Goal: Task Accomplishment & Management: Manage account settings

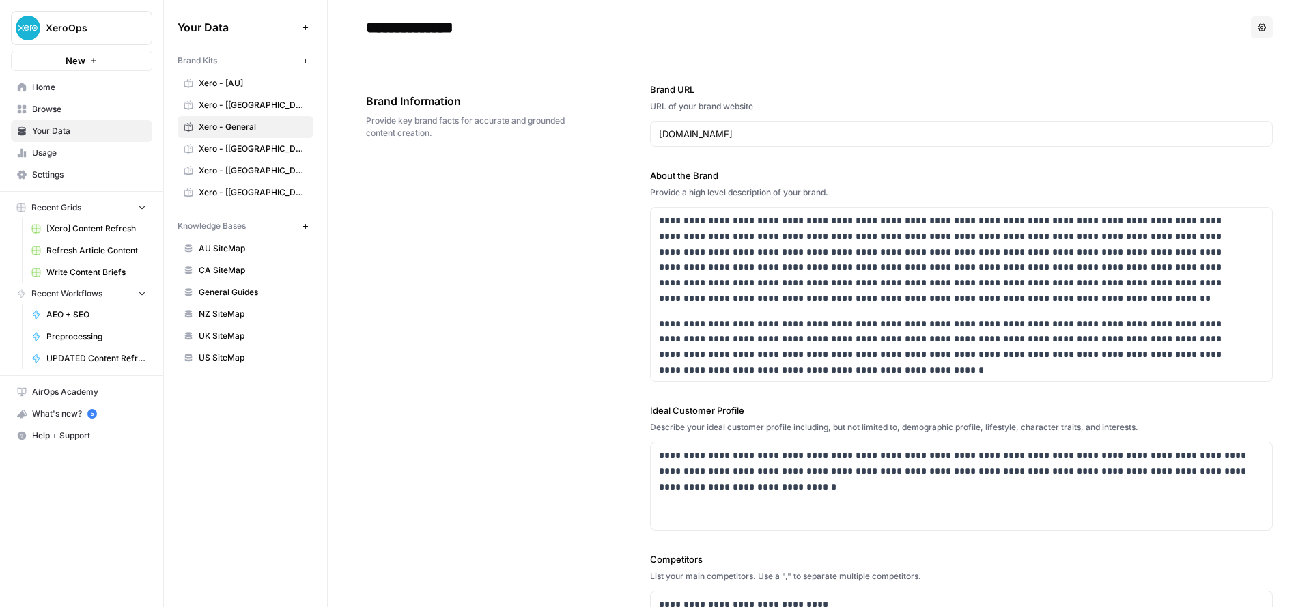
click at [51, 92] on span "Home" at bounding box center [89, 87] width 114 height 12
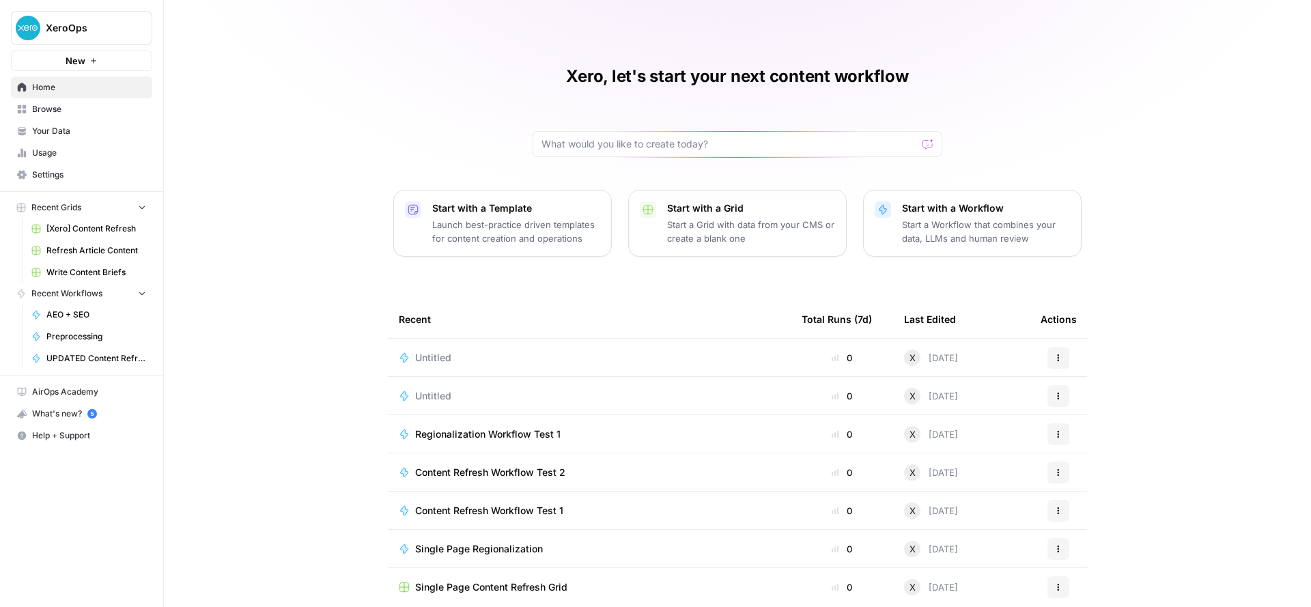
click at [92, 278] on span "Write Content Briefs" at bounding box center [96, 272] width 100 height 12
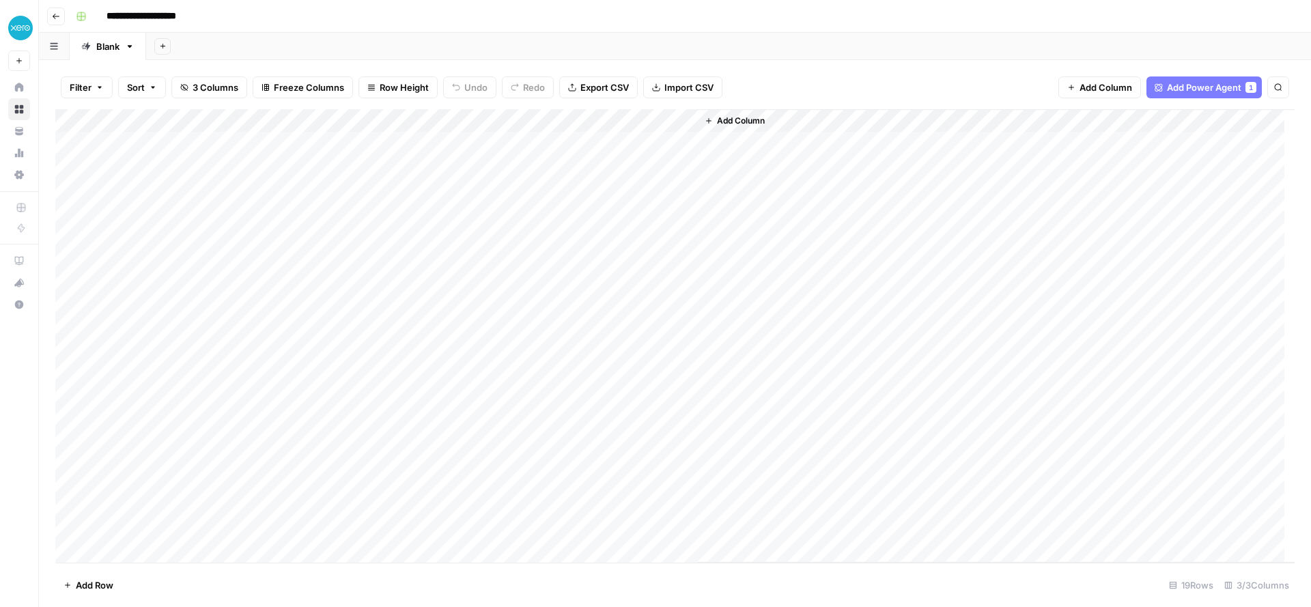
scroll to position [33, 0]
click at [159, 550] on div "Add Column" at bounding box center [674, 335] width 1239 height 453
click at [847, 573] on footer "Add Row 20 Rows 3/3 Columns" at bounding box center [674, 584] width 1239 height 44
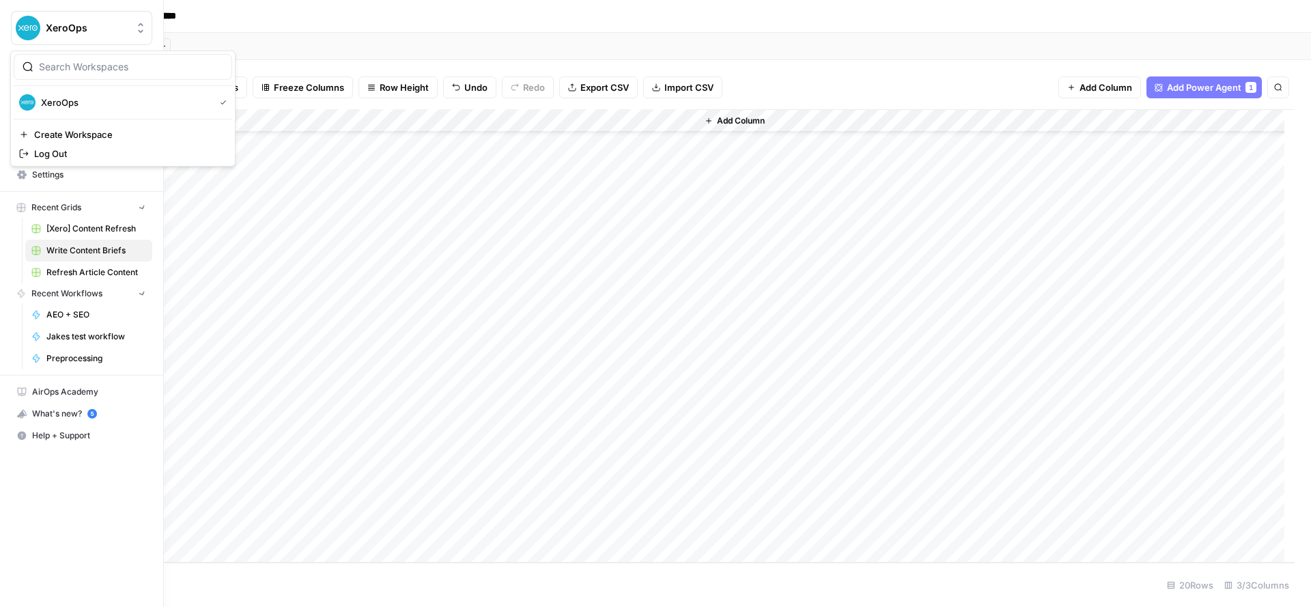
click at [12, 30] on button "XeroOps" at bounding box center [81, 28] width 141 height 34
click at [47, 65] on button "New" at bounding box center [81, 61] width 141 height 20
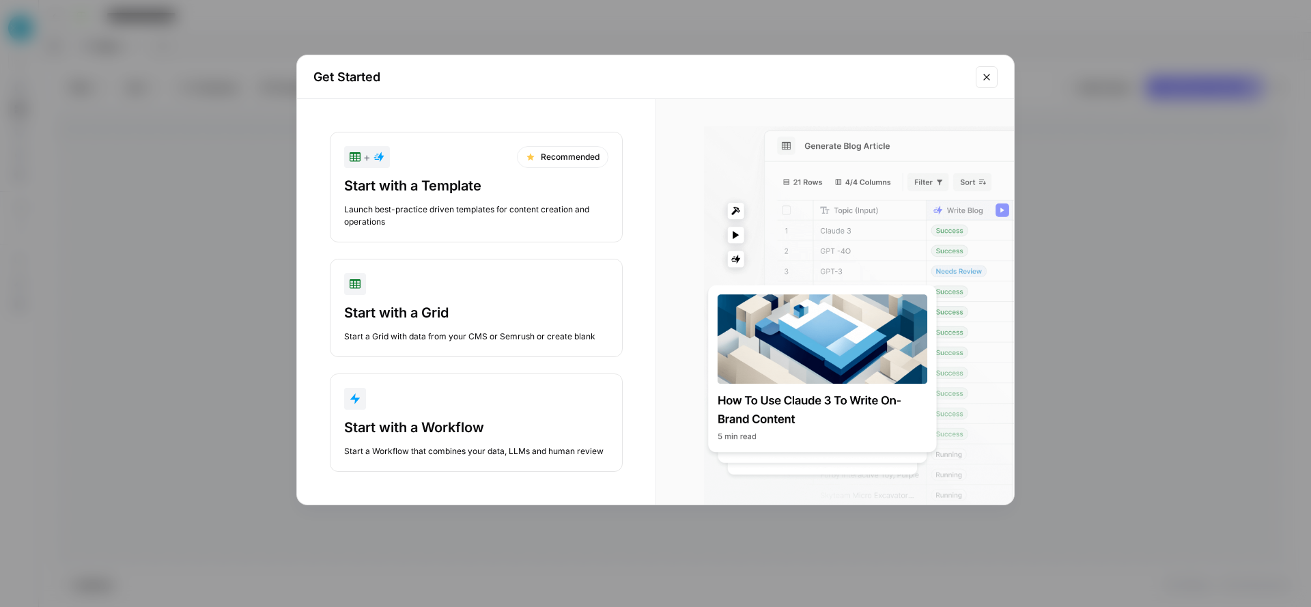
click at [988, 74] on icon "Close modal" at bounding box center [986, 77] width 6 height 6
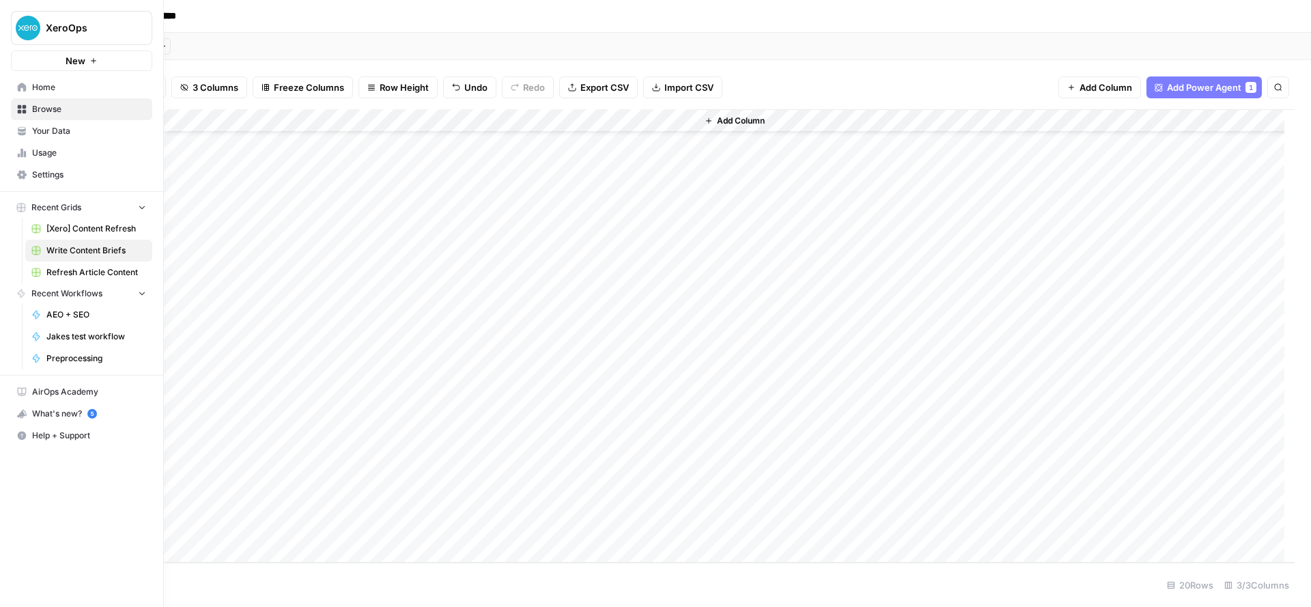
click at [59, 169] on span "Settings" at bounding box center [89, 175] width 114 height 12
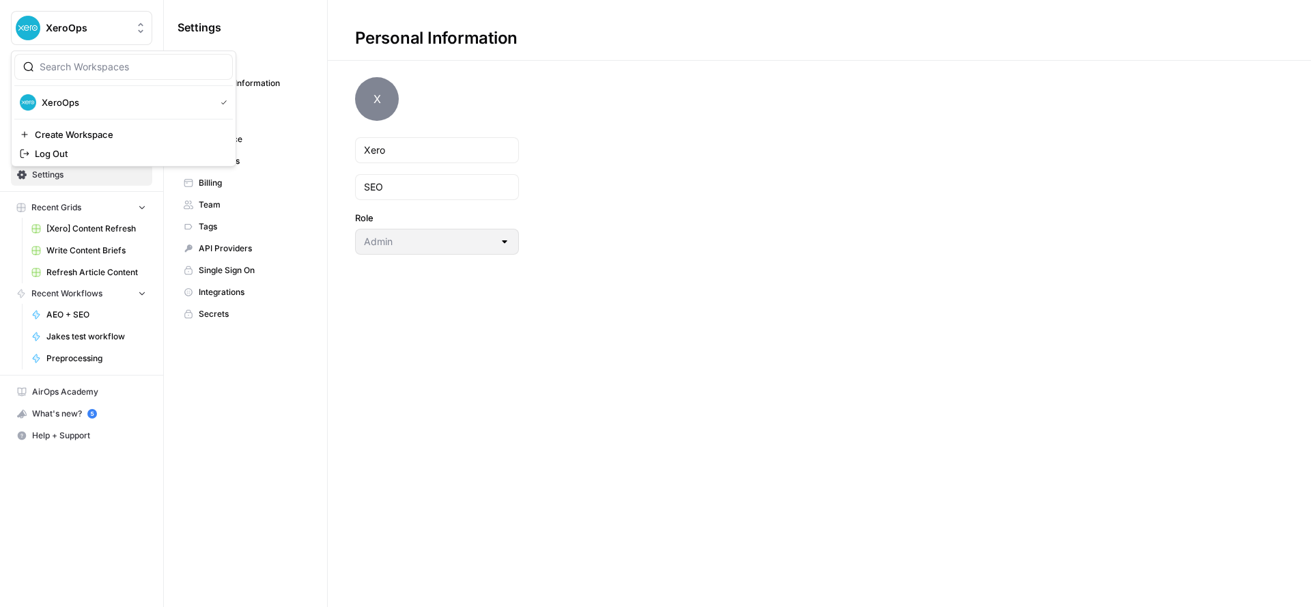
click at [99, 32] on span "XeroOps" at bounding box center [87, 28] width 83 height 14
click at [79, 99] on link "Browse" at bounding box center [81, 109] width 141 height 22
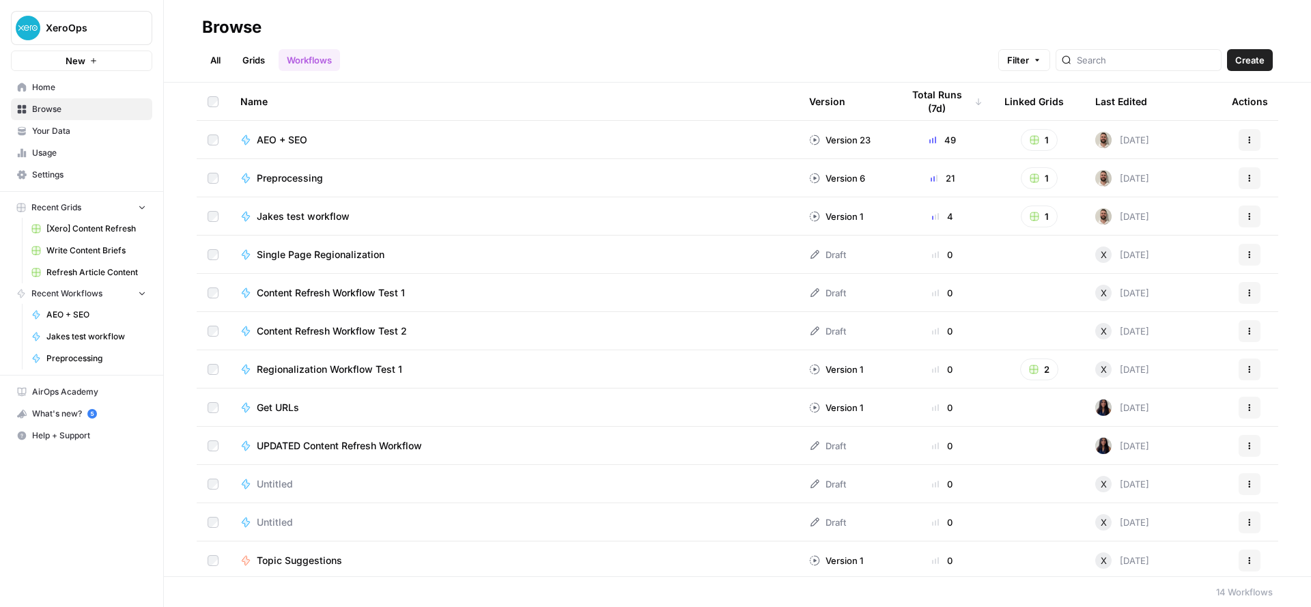
click at [74, 89] on span "Home" at bounding box center [89, 87] width 114 height 12
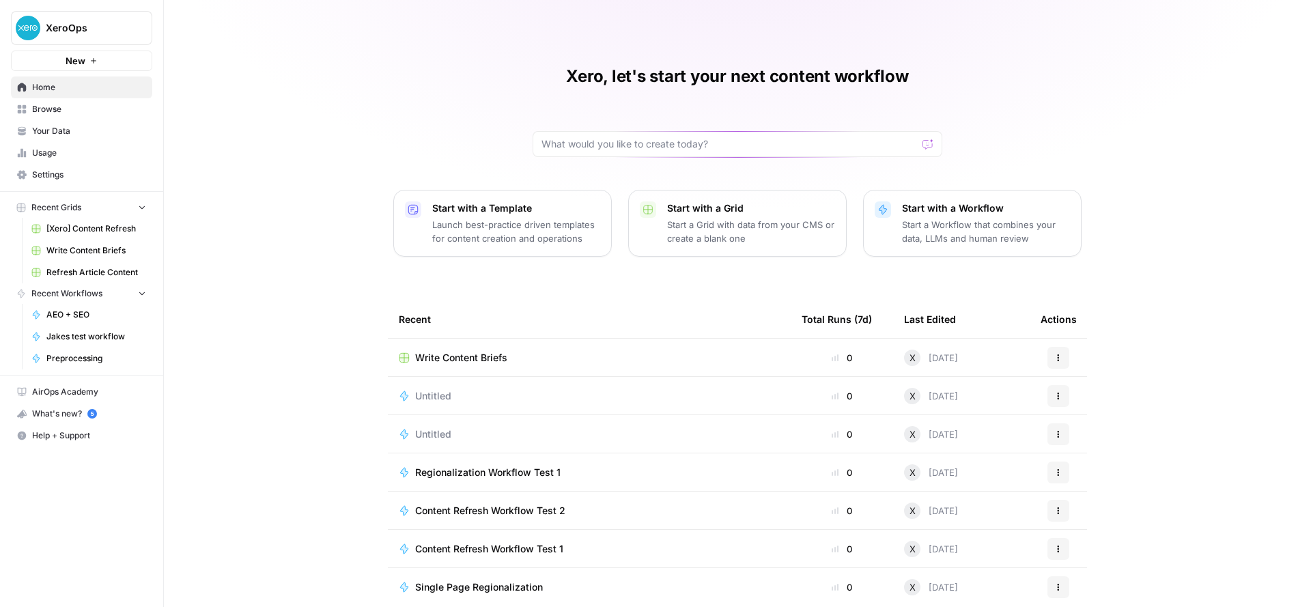
scroll to position [21, 0]
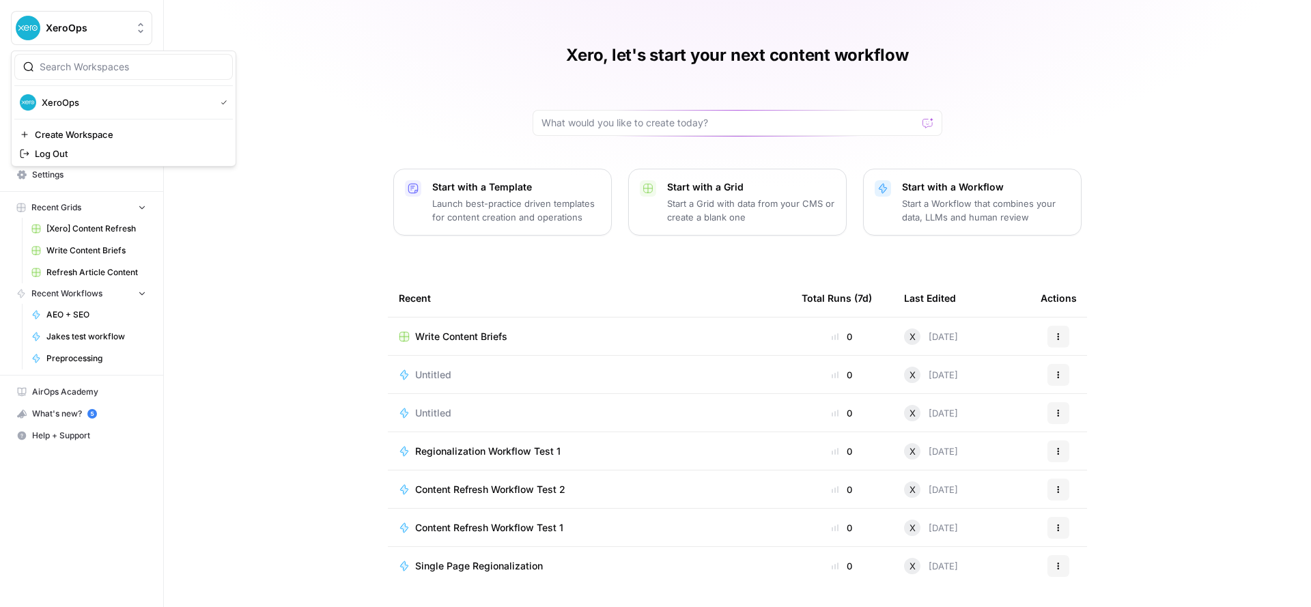
click at [72, 35] on button "XeroOps" at bounding box center [81, 28] width 141 height 34
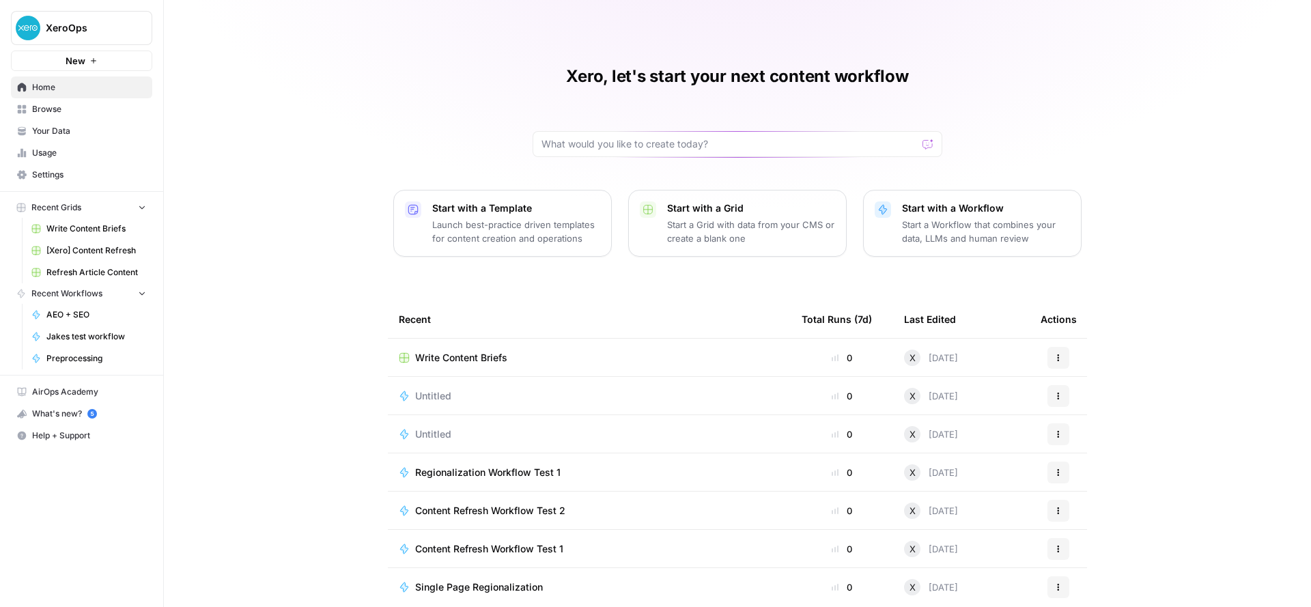
click at [100, 31] on span "XeroOps" at bounding box center [87, 28] width 83 height 14
click at [247, 257] on div "Xero, let's start your next content workflow Start with a Template Launch best-…" at bounding box center [737, 314] width 1147 height 628
click at [114, 187] on nav "Home Browse Your Data Usage Settings" at bounding box center [81, 131] width 163 height 120
click at [113, 181] on link "Settings" at bounding box center [81, 175] width 141 height 22
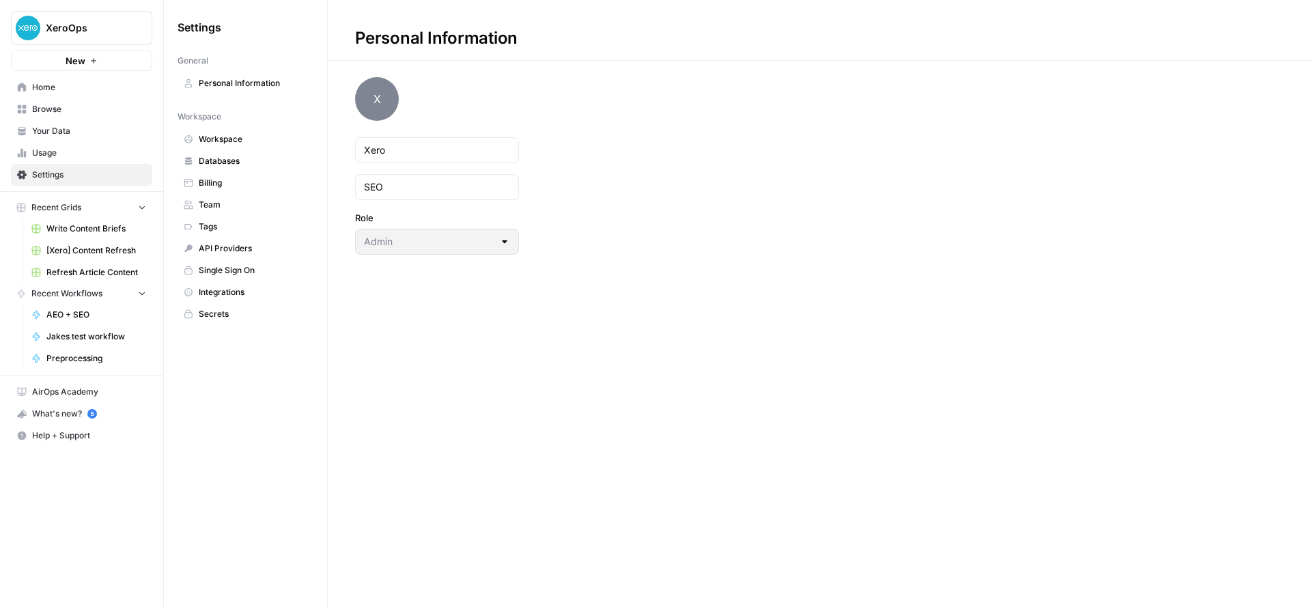
click at [225, 202] on span "Team" at bounding box center [253, 205] width 109 height 12
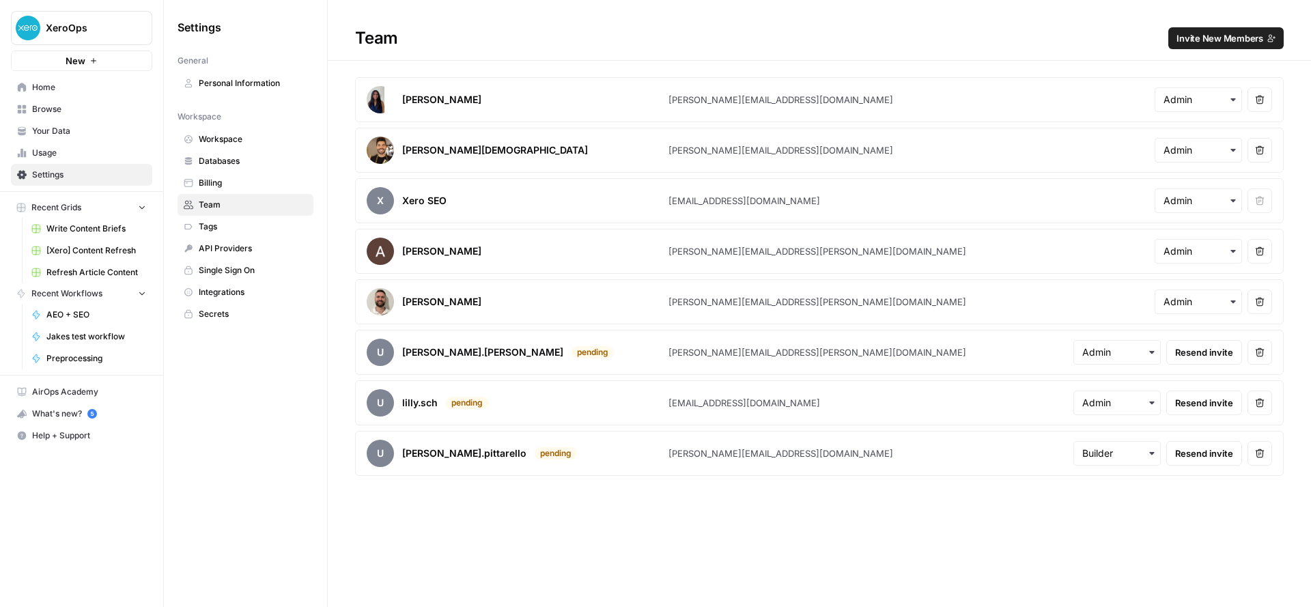
click at [1193, 37] on span "Invite New Members" at bounding box center [1219, 38] width 87 height 14
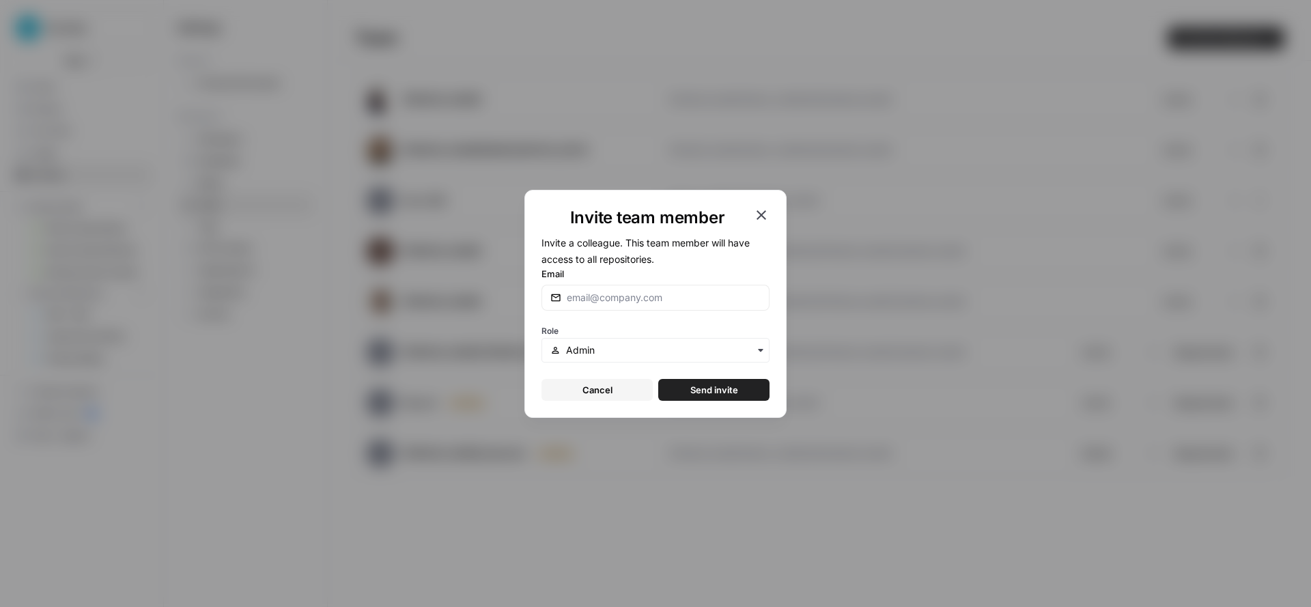
click at [765, 210] on icon "button" at bounding box center [761, 215] width 10 height 10
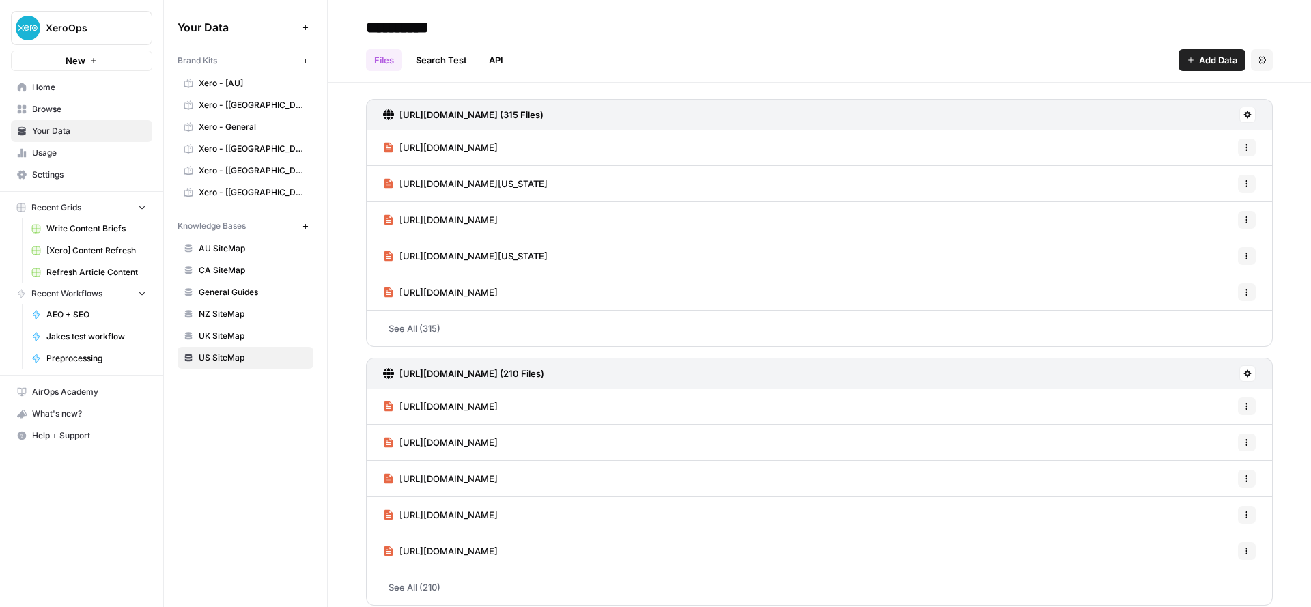
click at [70, 29] on span "XeroOps" at bounding box center [87, 28] width 83 height 14
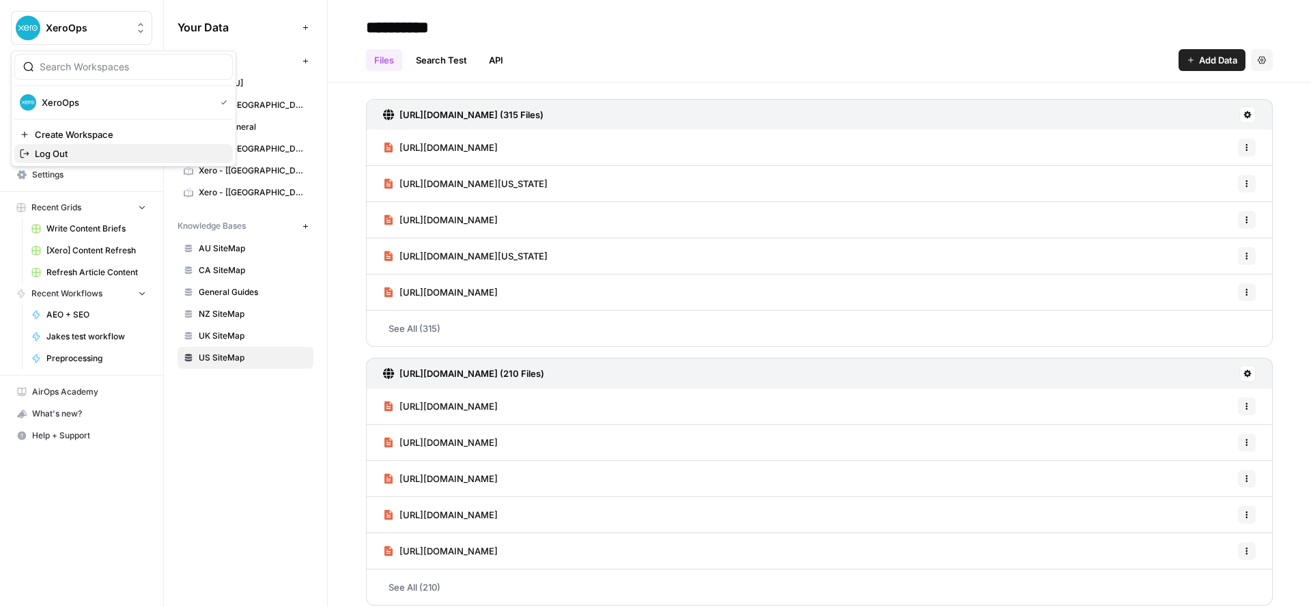
click at [74, 150] on span "Log Out" at bounding box center [128, 154] width 187 height 14
